Goal: Task Accomplishment & Management: Manage account settings

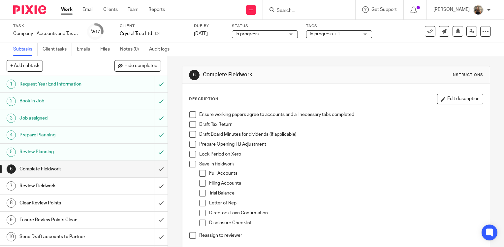
click at [189, 115] on span at bounding box center [192, 114] width 7 height 7
click at [191, 127] on li "Draft Tax Return" at bounding box center [335, 126] width 293 height 10
click at [191, 125] on span at bounding box center [192, 124] width 7 height 7
click at [190, 133] on span at bounding box center [192, 134] width 7 height 7
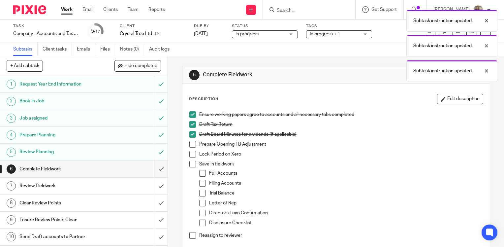
click at [191, 143] on span at bounding box center [192, 144] width 7 height 7
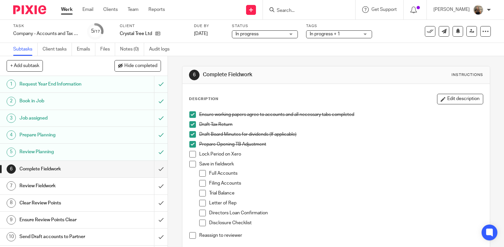
click at [191, 155] on span at bounding box center [192, 154] width 7 height 7
click at [189, 164] on span at bounding box center [192, 164] width 7 height 7
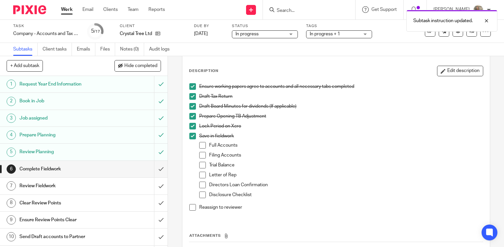
scroll to position [66, 0]
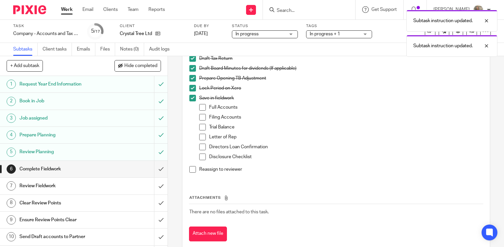
click at [200, 104] on span at bounding box center [202, 107] width 7 height 7
click at [199, 104] on span at bounding box center [202, 107] width 7 height 7
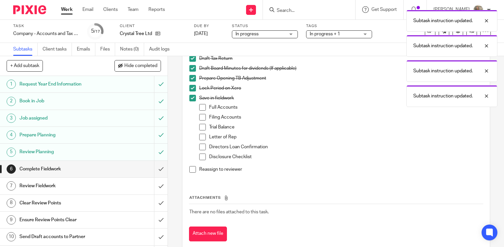
click at [199, 102] on div "Save in fieldwork Full Accounts Filing Accounts Trial Balance Letter of Rep Dir…" at bounding box center [341, 130] width 284 height 71
click at [202, 104] on span at bounding box center [202, 107] width 7 height 7
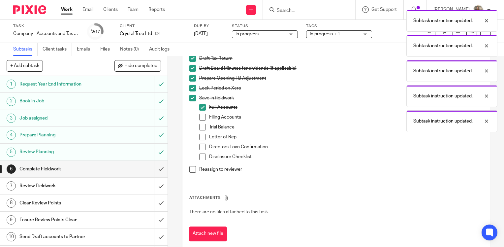
click at [200, 117] on span at bounding box center [202, 117] width 7 height 7
click at [203, 125] on span at bounding box center [202, 127] width 7 height 7
click at [199, 138] on span at bounding box center [202, 137] width 7 height 7
click at [199, 147] on span at bounding box center [202, 146] width 7 height 7
click at [189, 173] on li "Reassign to reviewer" at bounding box center [335, 171] width 293 height 10
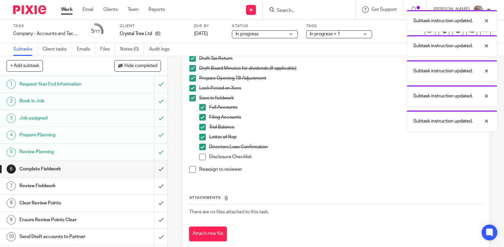
click at [189, 171] on span at bounding box center [192, 169] width 7 height 7
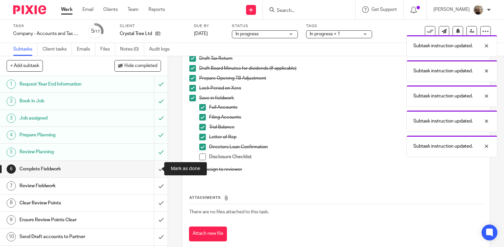
click at [157, 170] on input "submit" at bounding box center [83, 169] width 167 height 16
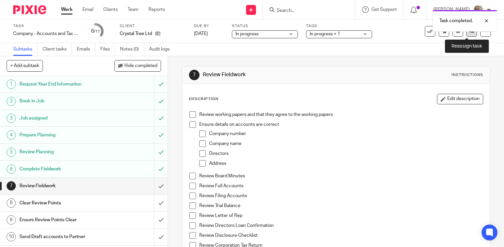
click at [469, 34] on icon at bounding box center [471, 31] width 5 height 5
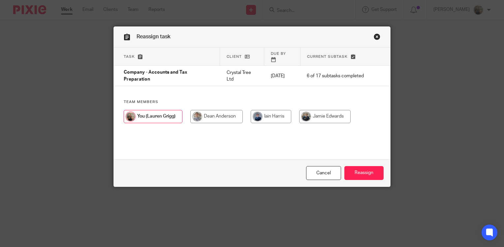
click at [193, 110] on input "radio" at bounding box center [216, 116] width 52 height 13
radio input "true"
click at [356, 169] on input "Reassign" at bounding box center [363, 173] width 39 height 14
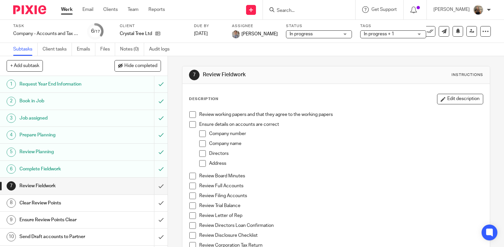
drag, startPoint x: 70, startPoint y: 7, endPoint x: 66, endPoint y: 9, distance: 4.4
click at [70, 7] on link "Work" at bounding box center [67, 9] width 12 height 7
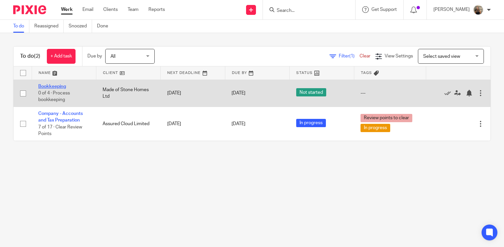
click at [61, 87] on link "Bookkeeping" at bounding box center [52, 86] width 28 height 5
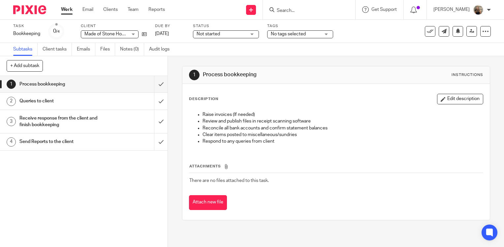
click at [300, 37] on span "No tags selected" at bounding box center [295, 34] width 49 height 7
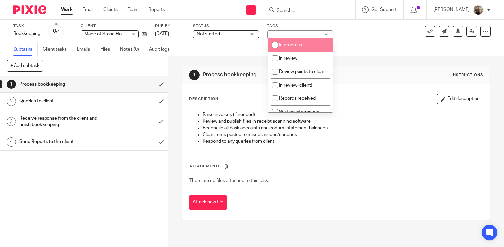
click at [306, 40] on li "In progress" at bounding box center [300, 45] width 65 height 14
checkbox input "true"
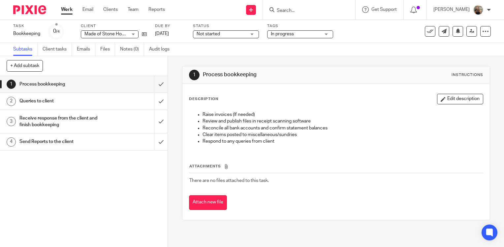
click at [247, 33] on div "Not started Not started" at bounding box center [226, 34] width 66 height 8
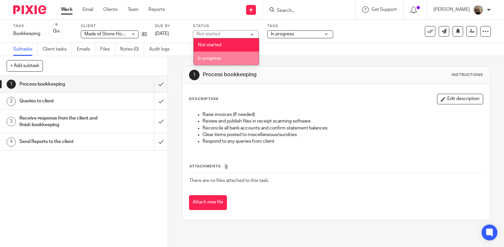
click at [232, 57] on li "In progress" at bounding box center [226, 58] width 65 height 14
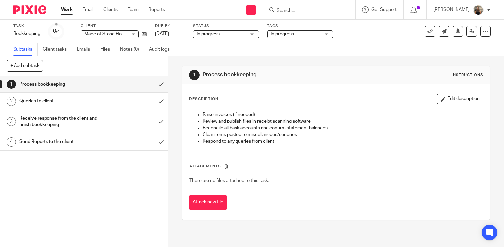
drag, startPoint x: 343, startPoint y: 51, endPoint x: 340, endPoint y: 44, distance: 7.7
click at [344, 51] on div "Subtasks Client tasks Emails Files Notes (0) Audit logs" at bounding box center [252, 49] width 504 height 13
click at [333, 35] on div "In progress" at bounding box center [300, 34] width 66 height 8
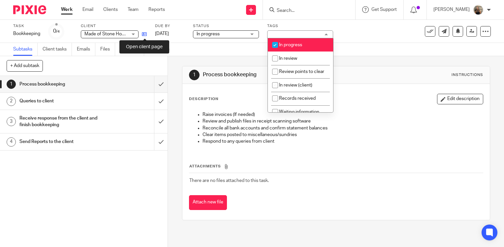
click at [142, 33] on icon at bounding box center [144, 34] width 5 height 5
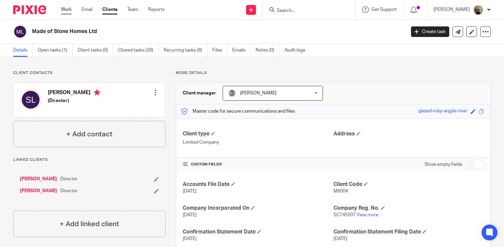
click at [69, 13] on link "Work" at bounding box center [66, 9] width 11 height 7
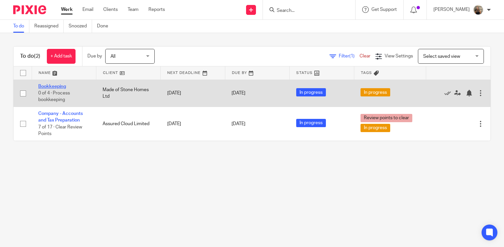
click at [51, 88] on link "Bookkeeping" at bounding box center [52, 86] width 28 height 5
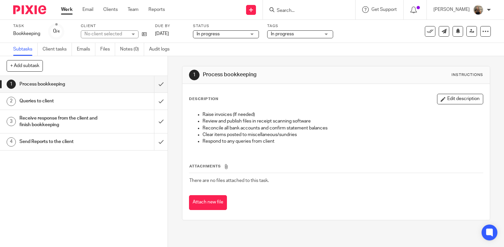
click at [219, 38] on div "In progress In progress" at bounding box center [226, 34] width 66 height 8
click at [288, 36] on span "In progress" at bounding box center [295, 34] width 49 height 7
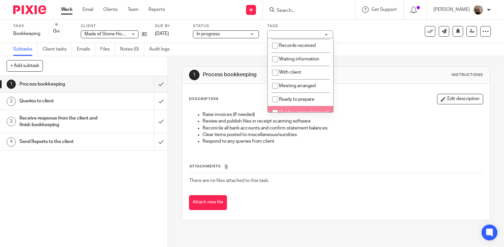
scroll to position [9, 0]
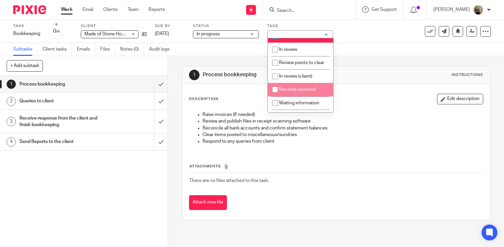
click at [301, 92] on span "Records received" at bounding box center [297, 89] width 37 height 5
checkbox input "true"
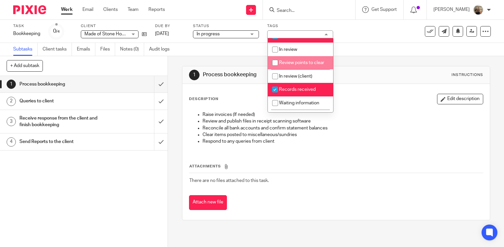
click at [236, 48] on div "Subtasks Client tasks Emails Files Notes (0) Audit logs" at bounding box center [252, 49] width 504 height 13
